Goal: Check status: Check status

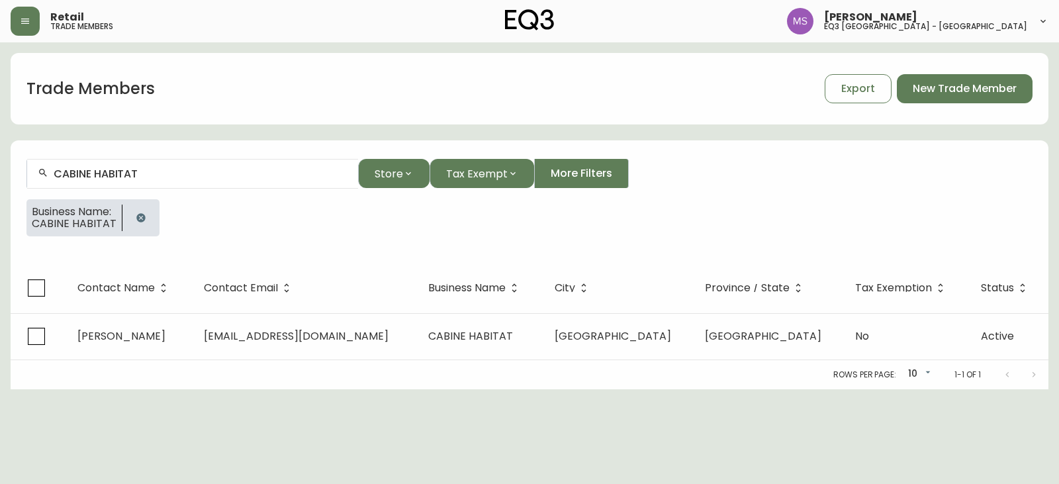
click at [23, 36] on div "Retail trade members [PERSON_NAME] eq3 [GEOGRAPHIC_DATA] - [GEOGRAPHIC_DATA]" at bounding box center [530, 21] width 1038 height 42
click at [23, 13] on button "button" at bounding box center [25, 21] width 29 height 29
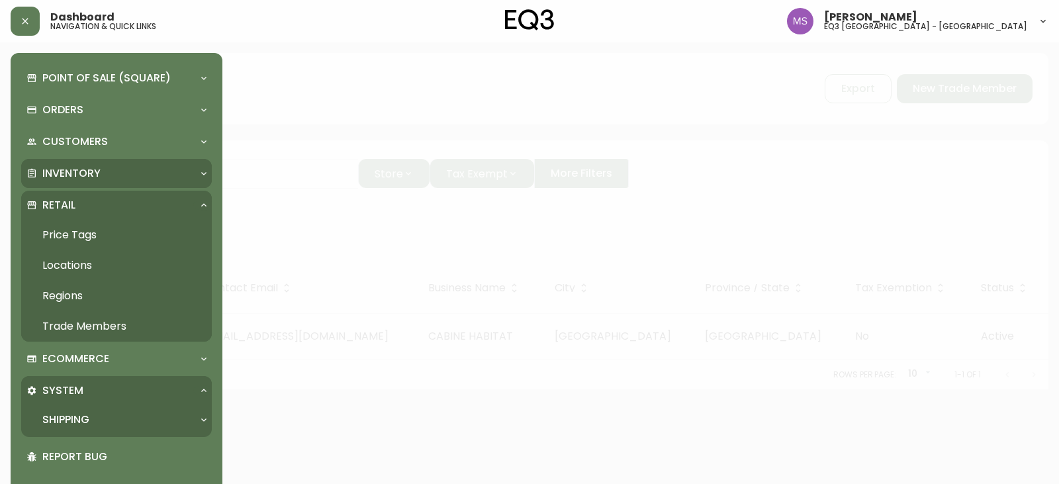
click at [93, 173] on p "Inventory" at bounding box center [71, 173] width 58 height 15
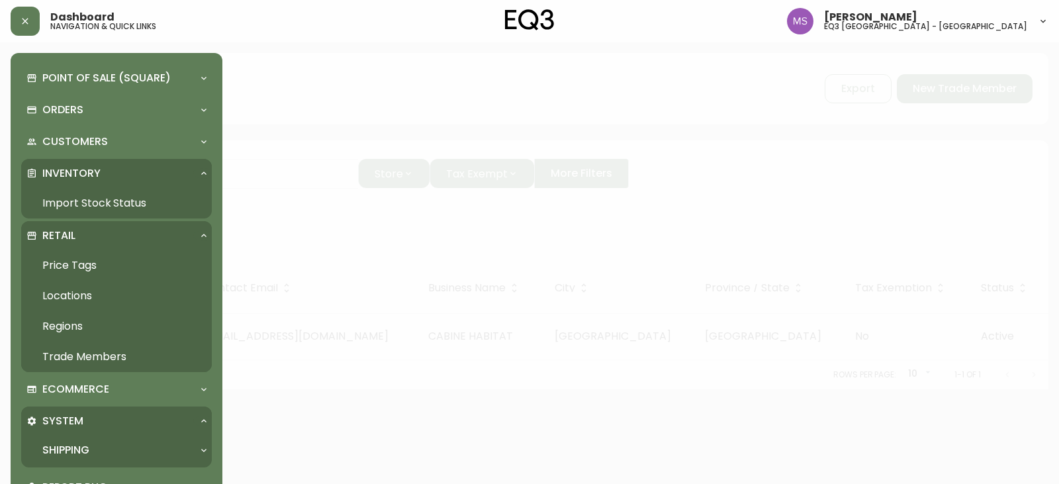
click at [93, 195] on link "Import Stock Status" at bounding box center [116, 203] width 191 height 30
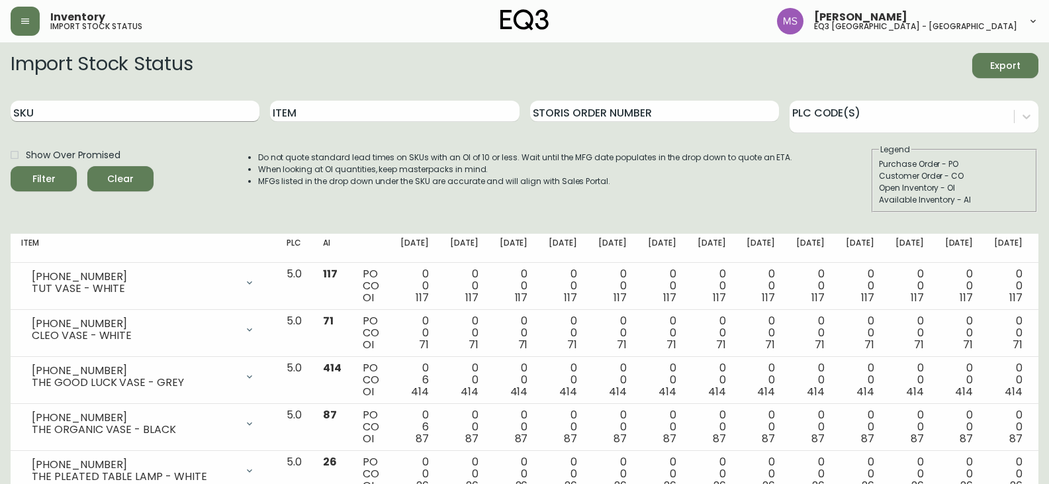
click at [79, 114] on input "SKU" at bounding box center [135, 111] width 249 height 21
paste input "[PHONE_NUMBER]"
type input "[PHONE_NUMBER]"
click at [11, 166] on button "Filter" at bounding box center [44, 178] width 66 height 25
